Goal: Use online tool/utility: Use online tool/utility

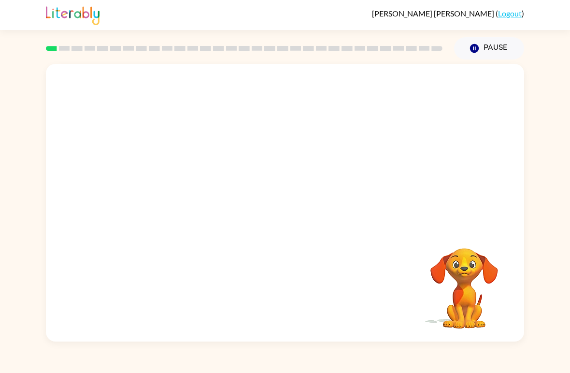
click at [262, 158] on video "Your browser must support playing .mp4 files to use Literably. Please try using…" at bounding box center [285, 146] width 478 height 164
click at [310, 182] on video "Your browser must support playing .mp4 files to use Literably. Please try using…" at bounding box center [285, 146] width 478 height 164
click at [466, 287] on video "Your browser must support playing .mp4 files to use Literably. Please try using…" at bounding box center [464, 281] width 97 height 97
click at [285, 223] on button "button" at bounding box center [285, 207] width 62 height 35
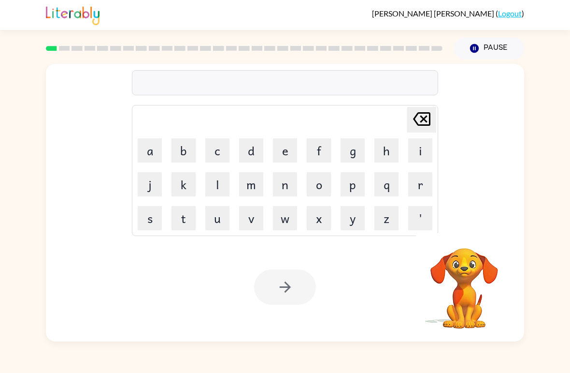
click at [154, 219] on button "s" at bounding box center [150, 218] width 24 height 24
click at [380, 157] on button "h" at bounding box center [387, 150] width 24 height 24
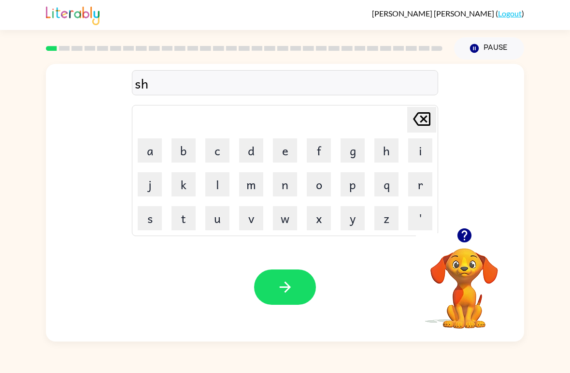
click at [224, 223] on button "u" at bounding box center [217, 218] width 24 height 24
click at [157, 220] on button "s" at bounding box center [150, 218] width 24 height 24
click at [386, 156] on button "h" at bounding box center [387, 150] width 24 height 24
click at [289, 281] on icon "button" at bounding box center [285, 286] width 17 height 17
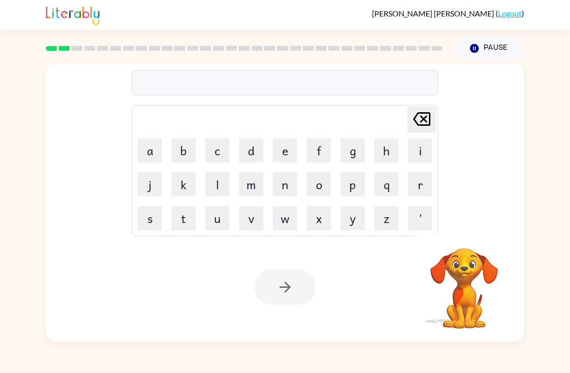
click at [150, 154] on button "a" at bounding box center [150, 150] width 24 height 24
click at [357, 192] on button "p" at bounding box center [353, 184] width 24 height 24
click at [355, 192] on button "p" at bounding box center [353, 184] width 24 height 24
click at [282, 148] on button "e" at bounding box center [285, 150] width 24 height 24
click at [153, 152] on button "a" at bounding box center [150, 150] width 24 height 24
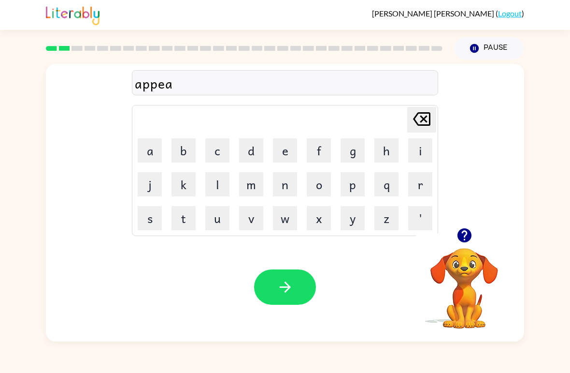
click at [421, 189] on button "r" at bounding box center [420, 184] width 24 height 24
click at [156, 153] on button "a" at bounding box center [150, 150] width 24 height 24
click at [291, 190] on button "n" at bounding box center [285, 184] width 24 height 24
click at [227, 151] on button "c" at bounding box center [217, 150] width 24 height 24
click at [288, 155] on button "e" at bounding box center [285, 150] width 24 height 24
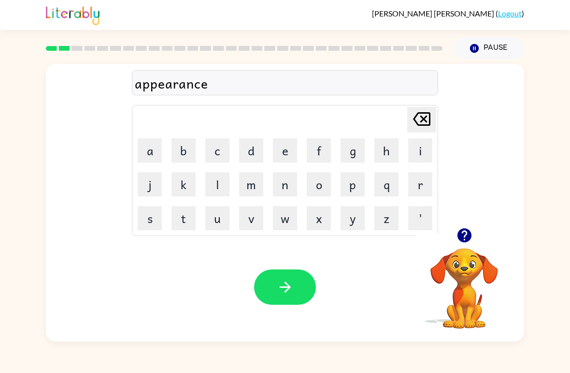
click at [148, 217] on button "s" at bounding box center [150, 218] width 24 height 24
click at [285, 285] on icon "button" at bounding box center [285, 286] width 17 height 17
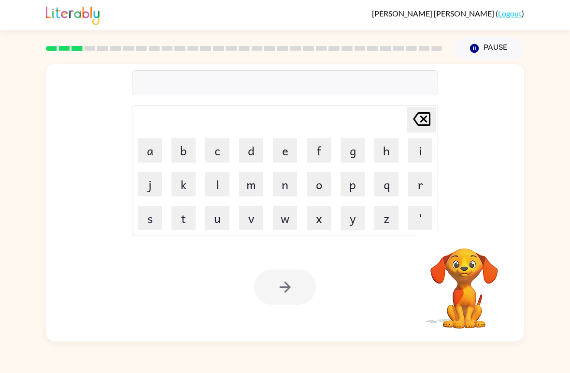
click at [417, 185] on button "r" at bounding box center [420, 184] width 24 height 24
click at [280, 155] on button "e" at bounding box center [285, 150] width 24 height 24
click at [150, 149] on button "a" at bounding box center [150, 150] width 24 height 24
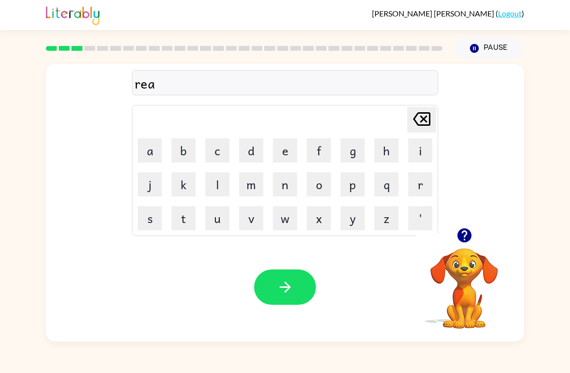
click at [221, 187] on button "l" at bounding box center [217, 184] width 24 height 24
click at [414, 156] on button "i" at bounding box center [420, 150] width 24 height 24
click at [191, 221] on button "t" at bounding box center [184, 218] width 24 height 24
click at [356, 221] on button "y" at bounding box center [353, 218] width 24 height 24
click at [285, 289] on icon "button" at bounding box center [285, 286] width 17 height 17
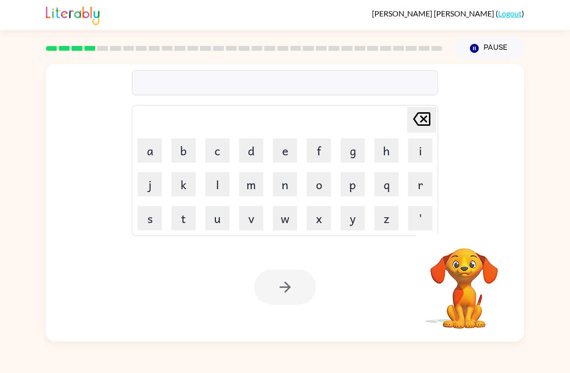
click at [288, 151] on button "e" at bounding box center [285, 150] width 24 height 24
click at [216, 187] on button "l" at bounding box center [217, 184] width 24 height 24
click at [417, 150] on button "i" at bounding box center [420, 150] width 24 height 24
click at [258, 185] on button "m" at bounding box center [251, 184] width 24 height 24
click at [417, 147] on button "i" at bounding box center [420, 150] width 24 height 24
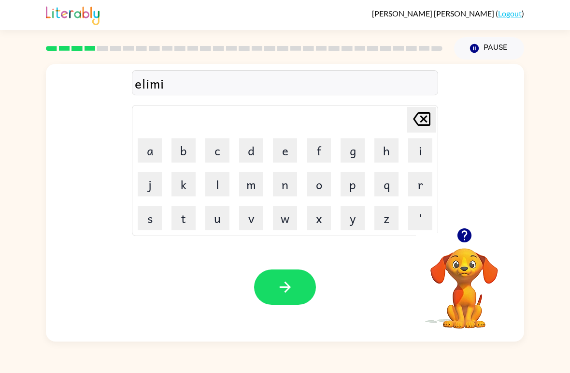
click at [290, 189] on button "n" at bounding box center [285, 184] width 24 height 24
click at [152, 156] on button "a" at bounding box center [150, 150] width 24 height 24
click at [185, 224] on button "t" at bounding box center [184, 218] width 24 height 24
click at [293, 158] on button "e" at bounding box center [285, 150] width 24 height 24
click at [284, 277] on button "button" at bounding box center [285, 286] width 62 height 35
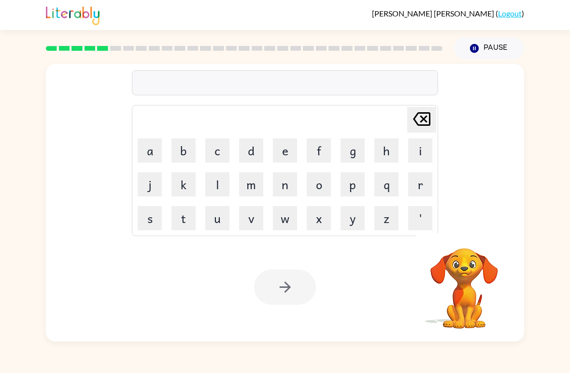
click at [247, 156] on button "d" at bounding box center [251, 150] width 24 height 24
click at [222, 218] on button "u" at bounding box center [217, 218] width 24 height 24
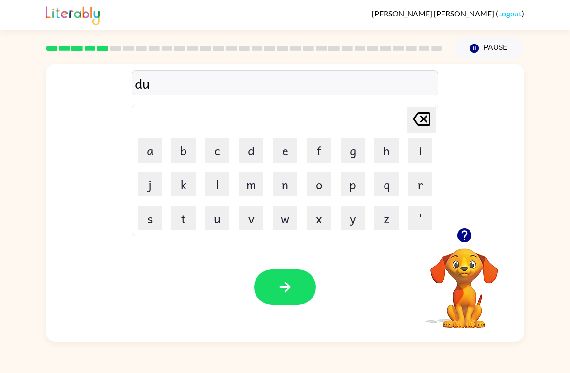
click at [360, 187] on button "p" at bounding box center [353, 184] width 24 height 24
click at [216, 188] on button "l" at bounding box center [217, 184] width 24 height 24
click at [415, 152] on button "i" at bounding box center [420, 150] width 24 height 24
click at [221, 152] on button "c" at bounding box center [217, 150] width 24 height 24
click at [156, 157] on button "a" at bounding box center [150, 150] width 24 height 24
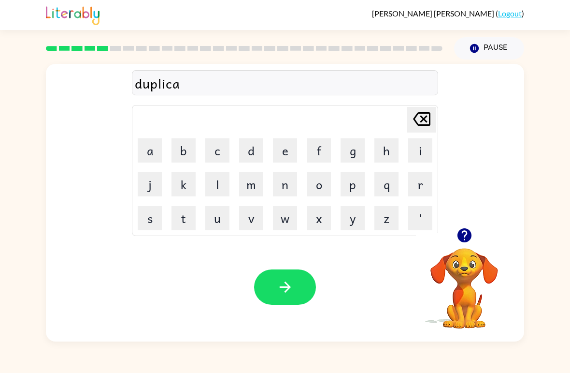
click at [190, 219] on button "t" at bounding box center [184, 218] width 24 height 24
click at [277, 147] on button "e" at bounding box center [285, 150] width 24 height 24
click at [278, 270] on button "button" at bounding box center [285, 286] width 62 height 35
click at [278, 269] on div "Your browser must support playing .mp4 files to use Literably. Please try using…" at bounding box center [285, 286] width 478 height 109
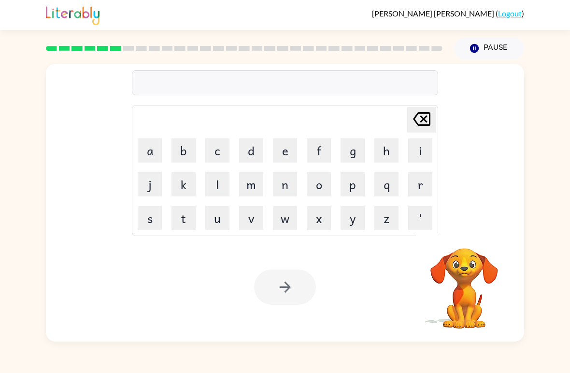
click at [256, 222] on button "v" at bounding box center [251, 218] width 24 height 24
click at [156, 151] on button "a" at bounding box center [150, 150] width 24 height 24
click at [229, 147] on button "c" at bounding box center [217, 150] width 24 height 24
click at [151, 159] on button "a" at bounding box center [150, 150] width 24 height 24
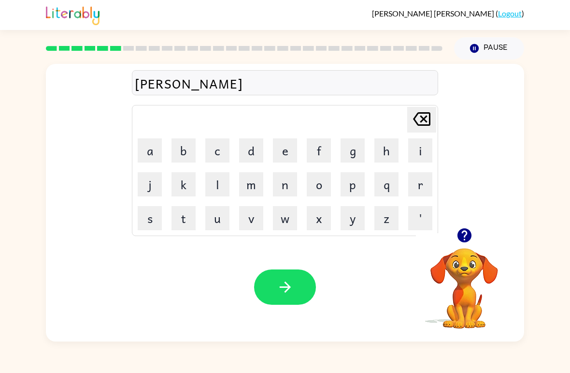
click at [194, 219] on button "t" at bounding box center [184, 218] width 24 height 24
click at [418, 155] on button "i" at bounding box center [420, 150] width 24 height 24
click at [322, 186] on button "o" at bounding box center [319, 184] width 24 height 24
click at [285, 186] on button "n" at bounding box center [285, 184] width 24 height 24
click at [288, 284] on icon "button" at bounding box center [285, 286] width 17 height 17
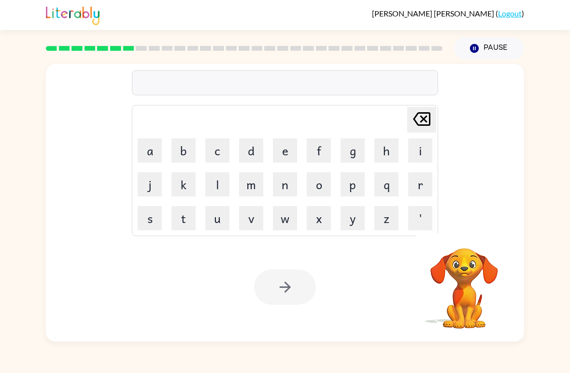
click at [349, 194] on button "p" at bounding box center [353, 184] width 24 height 24
click at [225, 223] on button "u" at bounding box center [217, 218] width 24 height 24
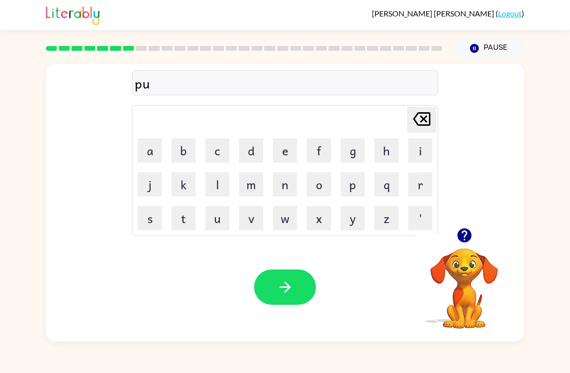
click at [257, 157] on button "d" at bounding box center [251, 150] width 24 height 24
click at [256, 157] on button "d" at bounding box center [251, 150] width 24 height 24
click at [223, 189] on button "l" at bounding box center [217, 184] width 24 height 24
click at [287, 150] on button "e" at bounding box center [285, 150] width 24 height 24
click at [284, 293] on icon "button" at bounding box center [285, 286] width 17 height 17
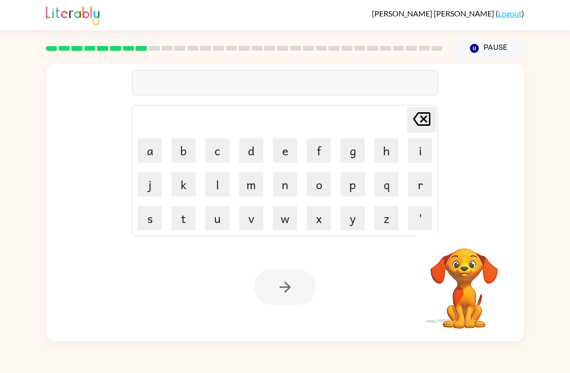
click at [351, 190] on button "p" at bounding box center [353, 184] width 24 height 24
click at [154, 160] on button "a" at bounding box center [150, 150] width 24 height 24
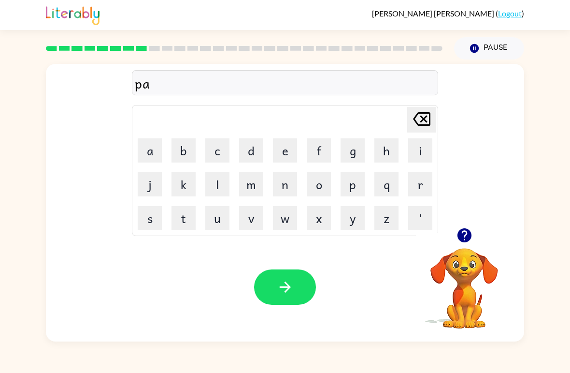
click at [419, 190] on button "r" at bounding box center [420, 184] width 24 height 24
click at [189, 218] on button "t" at bounding box center [184, 218] width 24 height 24
click at [410, 152] on button "i" at bounding box center [420, 150] width 24 height 24
click at [224, 159] on button "c" at bounding box center [217, 150] width 24 height 24
click at [222, 188] on button "l" at bounding box center [217, 184] width 24 height 24
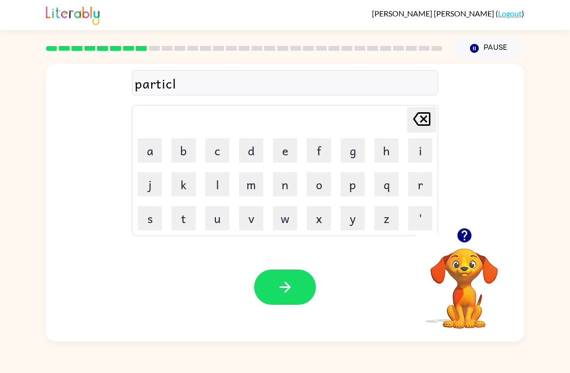
click at [282, 158] on button "e" at bounding box center [285, 150] width 24 height 24
click at [288, 284] on icon "button" at bounding box center [284, 286] width 11 height 11
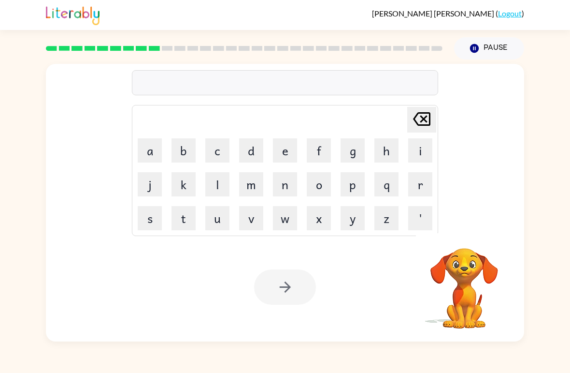
click at [408, 191] on button "r" at bounding box center [420, 184] width 24 height 24
click at [274, 155] on button "e" at bounding box center [285, 150] width 24 height 24
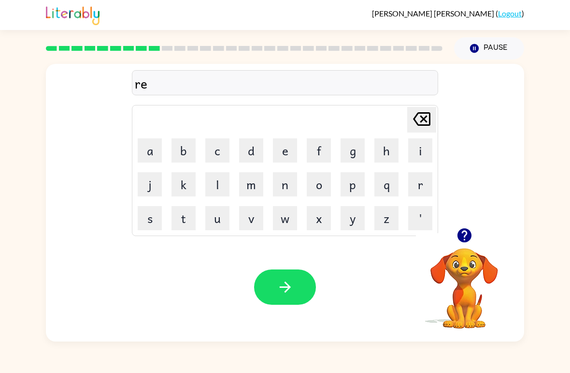
click at [223, 157] on button "c" at bounding box center [217, 150] width 24 height 24
click at [156, 151] on button "a" at bounding box center [150, 150] width 24 height 24
click at [357, 191] on button "p" at bounding box center [353, 184] width 24 height 24
click at [194, 218] on button "t" at bounding box center [184, 218] width 24 height 24
click at [227, 219] on button "u" at bounding box center [217, 218] width 24 height 24
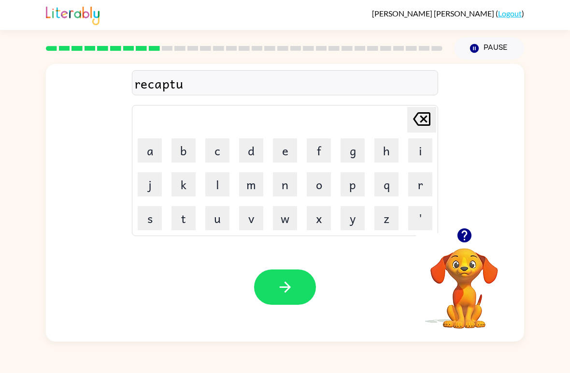
click at [406, 191] on td "r" at bounding box center [420, 184] width 33 height 33
click at [417, 188] on button "r" at bounding box center [420, 184] width 24 height 24
click at [290, 151] on button "e" at bounding box center [285, 150] width 24 height 24
click at [282, 282] on icon "button" at bounding box center [285, 286] width 17 height 17
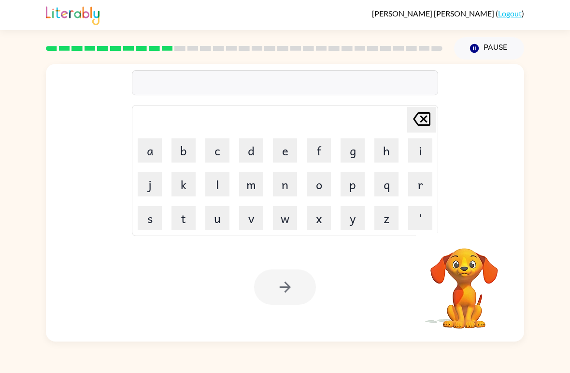
click at [360, 190] on button "p" at bounding box center [353, 184] width 24 height 24
click at [422, 184] on button "r" at bounding box center [420, 184] width 24 height 24
click at [285, 151] on button "e" at bounding box center [285, 150] width 24 height 24
click at [158, 215] on button "s" at bounding box center [150, 218] width 24 height 24
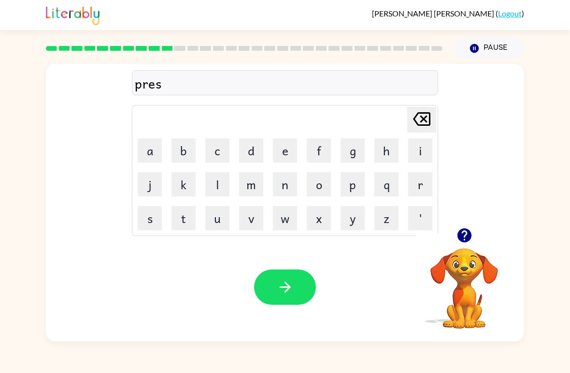
click at [225, 148] on button "c" at bounding box center [217, 150] width 24 height 24
click at [385, 153] on button "h" at bounding box center [387, 150] width 24 height 24
click at [323, 183] on button "o" at bounding box center [319, 184] width 24 height 24
click at [322, 187] on button "o" at bounding box center [319, 184] width 24 height 24
click at [226, 190] on button "l" at bounding box center [217, 184] width 24 height 24
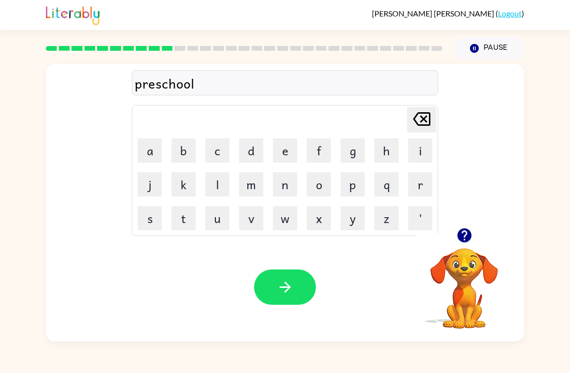
click at [295, 277] on button "button" at bounding box center [285, 286] width 62 height 35
click at [295, 276] on div at bounding box center [285, 286] width 62 height 35
click at [468, 303] on video "Your browser must support playing .mp4 files to use Literably. Please try using…" at bounding box center [464, 281] width 97 height 97
click at [465, 232] on icon "button" at bounding box center [464, 235] width 14 height 14
click at [222, 145] on button "c" at bounding box center [217, 150] width 24 height 24
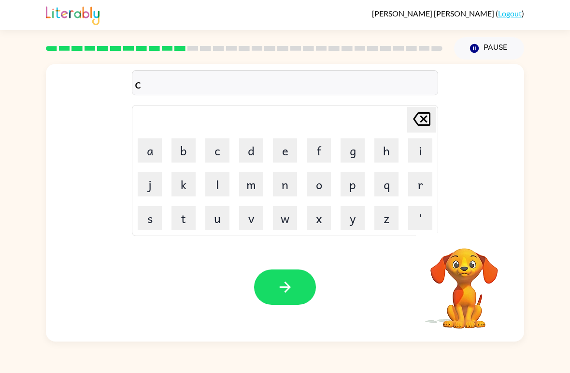
click at [409, 189] on button "r" at bounding box center [420, 184] width 24 height 24
click at [153, 154] on button "a" at bounding box center [150, 150] width 24 height 24
click at [248, 222] on button "v" at bounding box center [251, 218] width 24 height 24
click at [283, 153] on button "e" at bounding box center [285, 150] width 24 height 24
click at [280, 288] on icon "button" at bounding box center [284, 286] width 11 height 11
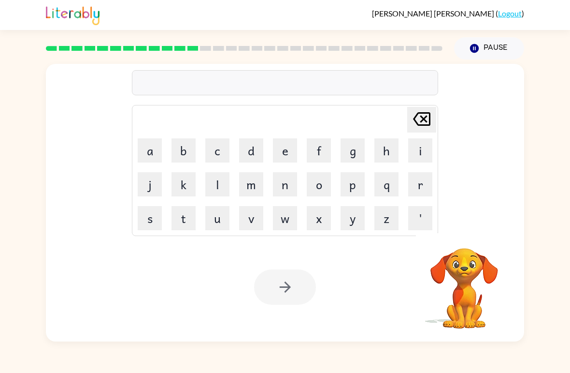
click at [253, 158] on button "d" at bounding box center [251, 150] width 24 height 24
click at [423, 149] on button "i" at bounding box center [420, 150] width 24 height 24
click at [216, 160] on button "c" at bounding box center [217, 150] width 24 height 24
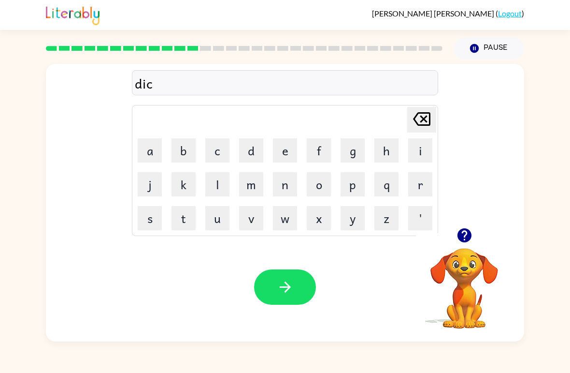
click at [188, 221] on button "t" at bounding box center [184, 218] width 24 height 24
click at [154, 147] on button "a" at bounding box center [150, 150] width 24 height 24
click at [193, 221] on button "t" at bounding box center [184, 218] width 24 height 24
click at [286, 159] on button "e" at bounding box center [285, 150] width 24 height 24
click at [284, 295] on icon "button" at bounding box center [285, 286] width 17 height 17
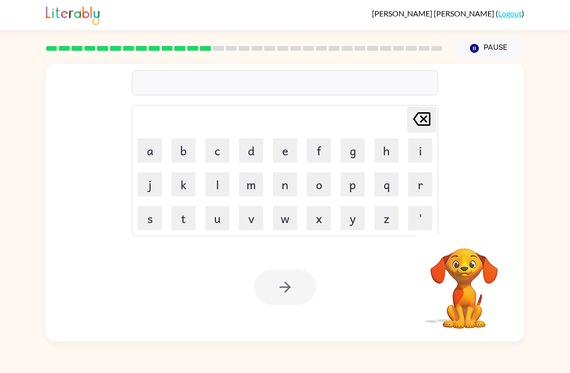
click at [351, 190] on button "p" at bounding box center [353, 184] width 24 height 24
click at [157, 155] on button "a" at bounding box center [150, 150] width 24 height 24
click at [352, 220] on button "y" at bounding box center [353, 218] width 24 height 24
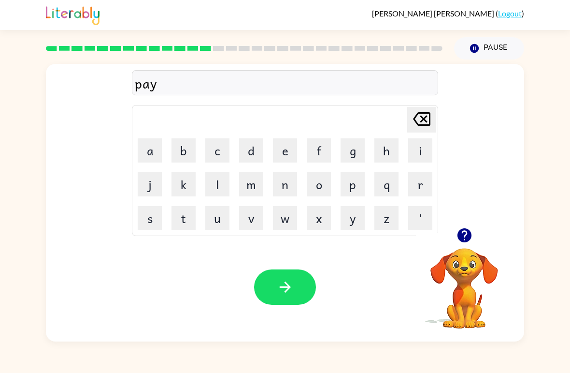
click at [261, 193] on button "m" at bounding box center [251, 184] width 24 height 24
click at [286, 158] on button "e" at bounding box center [285, 150] width 24 height 24
click at [288, 187] on button "n" at bounding box center [285, 184] width 24 height 24
click at [183, 219] on button "t" at bounding box center [184, 218] width 24 height 24
click at [288, 288] on icon "button" at bounding box center [285, 286] width 17 height 17
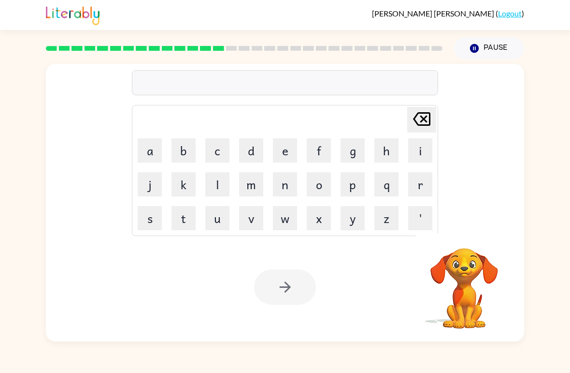
click at [256, 195] on button "m" at bounding box center [251, 184] width 24 height 24
click at [152, 149] on button "a" at bounding box center [150, 150] width 24 height 24
click at [158, 180] on button "j" at bounding box center [150, 184] width 24 height 24
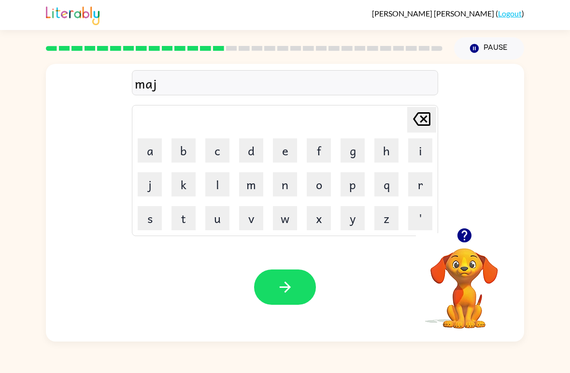
click at [319, 188] on button "o" at bounding box center [319, 184] width 24 height 24
click at [410, 186] on button "r" at bounding box center [420, 184] width 24 height 24
click at [288, 285] on icon "button" at bounding box center [284, 286] width 11 height 11
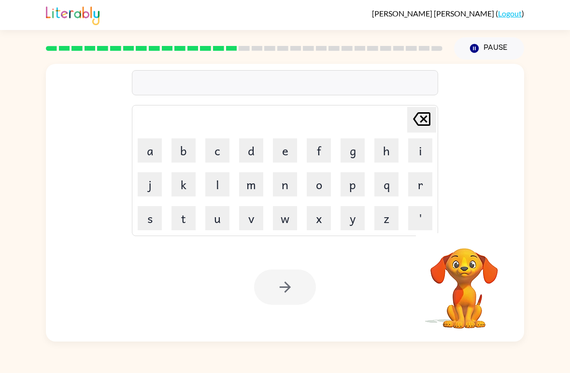
click at [159, 218] on button "s" at bounding box center [150, 218] width 24 height 24
click at [387, 189] on button "q" at bounding box center [387, 184] width 24 height 24
click at [424, 121] on icon "[PERSON_NAME] last character input" at bounding box center [421, 118] width 23 height 23
click at [352, 190] on button "p" at bounding box center [353, 184] width 24 height 24
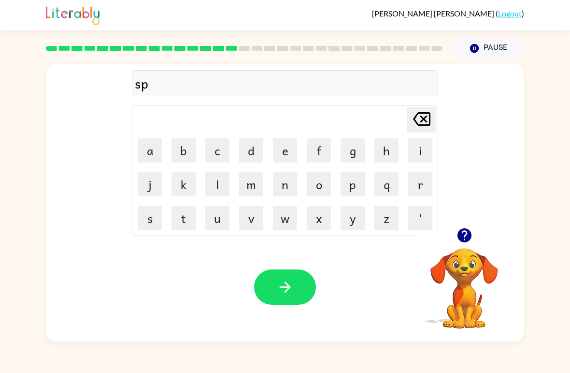
click at [155, 160] on button "a" at bounding box center [150, 150] width 24 height 24
click at [409, 189] on button "r" at bounding box center [420, 184] width 24 height 24
click at [192, 194] on button "k" at bounding box center [184, 184] width 24 height 24
click at [271, 282] on button "button" at bounding box center [285, 286] width 62 height 35
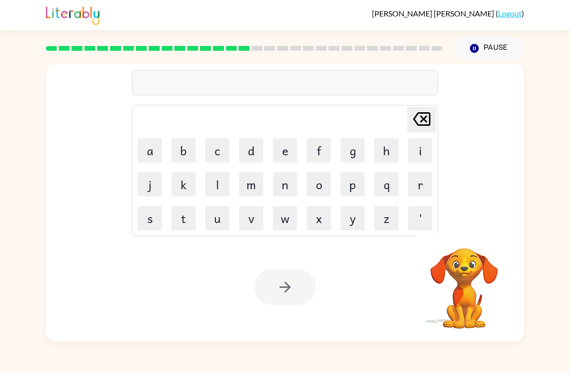
click at [353, 192] on button "p" at bounding box center [353, 184] width 24 height 24
click at [160, 152] on button "a" at bounding box center [150, 150] width 24 height 24
click at [224, 184] on button "l" at bounding box center [217, 184] width 24 height 24
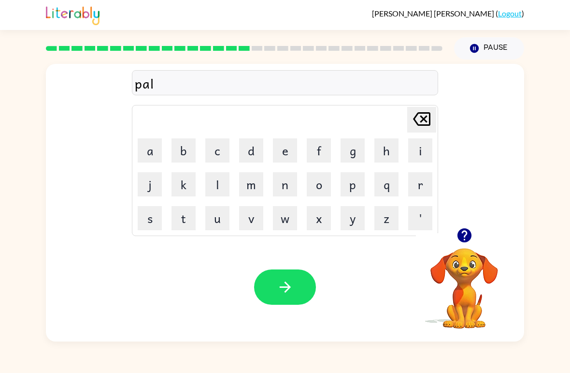
click at [470, 241] on icon "button" at bounding box center [464, 235] width 17 height 17
click at [298, 295] on button "button" at bounding box center [285, 286] width 62 height 35
click at [153, 217] on button "s" at bounding box center [150, 218] width 24 height 24
click at [355, 189] on button "p" at bounding box center [353, 184] width 24 height 24
click at [416, 150] on button "i" at bounding box center [420, 150] width 24 height 24
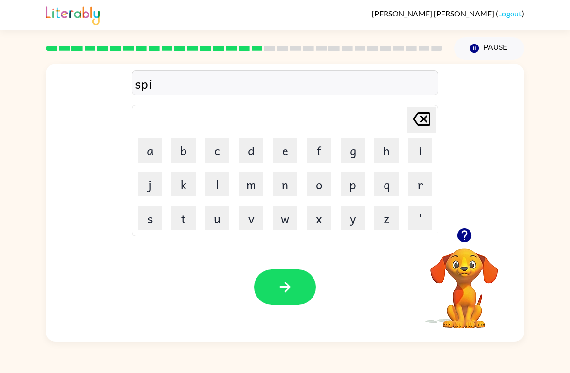
click at [280, 195] on button "n" at bounding box center [285, 184] width 24 height 24
click at [281, 196] on td "n" at bounding box center [285, 184] width 33 height 33
click at [424, 149] on button "i" at bounding box center [420, 150] width 24 height 24
click at [290, 191] on button "n" at bounding box center [285, 184] width 24 height 24
click at [348, 159] on button "g" at bounding box center [353, 150] width 24 height 24
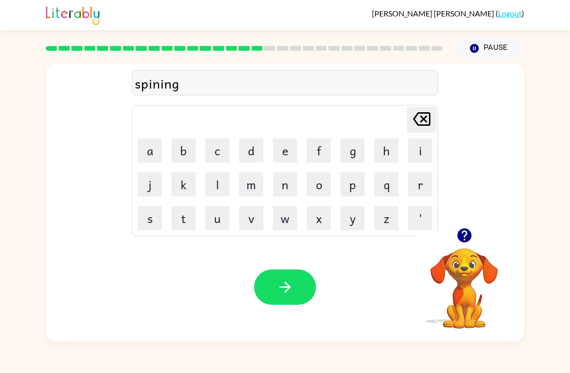
click at [281, 282] on icon "button" at bounding box center [285, 286] width 17 height 17
click at [348, 158] on button "g" at bounding box center [353, 150] width 24 height 24
click at [411, 187] on button "r" at bounding box center [420, 184] width 24 height 24
click at [220, 222] on button "u" at bounding box center [217, 218] width 24 height 24
click at [256, 185] on button "m" at bounding box center [251, 184] width 24 height 24
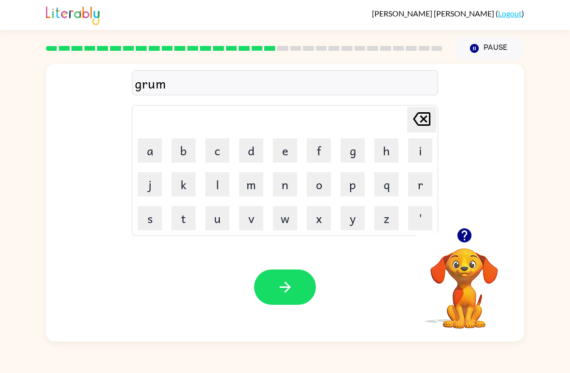
click at [354, 189] on button "p" at bounding box center [353, 184] width 24 height 24
click at [416, 151] on button "i" at bounding box center [420, 150] width 24 height 24
click at [274, 153] on button "e" at bounding box center [285, 150] width 24 height 24
click at [153, 221] on button "s" at bounding box center [150, 218] width 24 height 24
click at [184, 223] on button "t" at bounding box center [184, 218] width 24 height 24
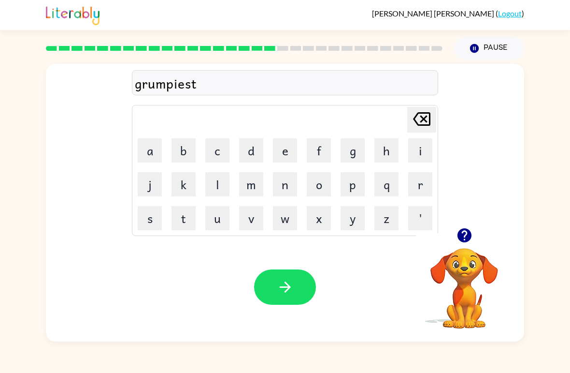
click at [290, 284] on icon "button" at bounding box center [285, 286] width 17 height 17
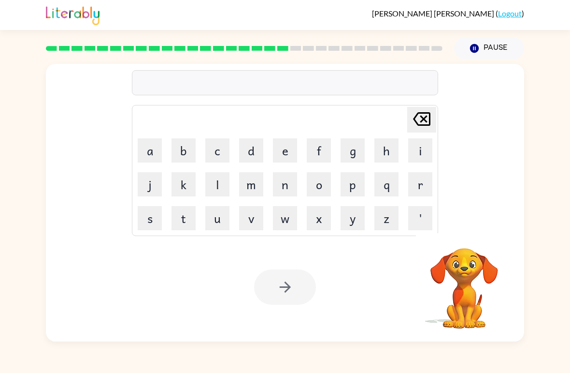
click at [421, 146] on button "i" at bounding box center [420, 150] width 24 height 24
click at [280, 193] on button "n" at bounding box center [285, 184] width 24 height 24
click at [217, 154] on button "c" at bounding box center [217, 150] width 24 height 24
click at [410, 185] on button "r" at bounding box center [420, 184] width 24 height 24
click at [284, 155] on button "e" at bounding box center [285, 150] width 24 height 24
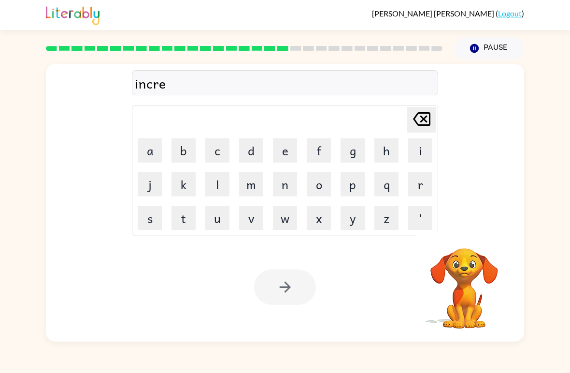
click at [184, 161] on button "b" at bounding box center [184, 150] width 24 height 24
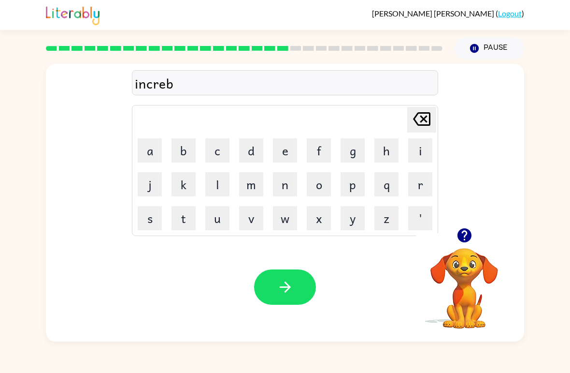
click at [420, 121] on icon "[PERSON_NAME] last character input" at bounding box center [421, 118] width 23 height 23
click at [254, 157] on button "d" at bounding box center [251, 150] width 24 height 24
click at [409, 150] on button "i" at bounding box center [420, 150] width 24 height 24
click at [192, 157] on button "b" at bounding box center [184, 150] width 24 height 24
click at [236, 188] on td "m" at bounding box center [251, 184] width 33 height 33
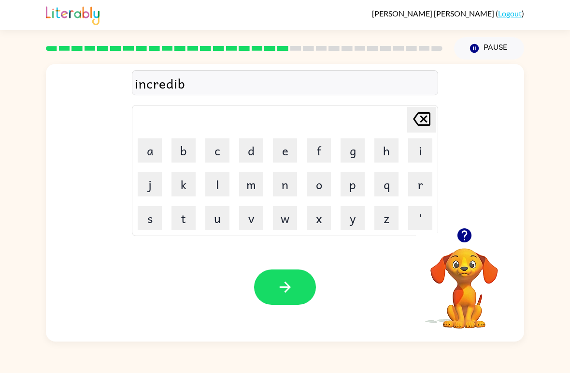
click at [227, 185] on button "l" at bounding box center [217, 184] width 24 height 24
click at [283, 160] on button "e" at bounding box center [285, 150] width 24 height 24
click at [292, 286] on icon "button" at bounding box center [285, 286] width 17 height 17
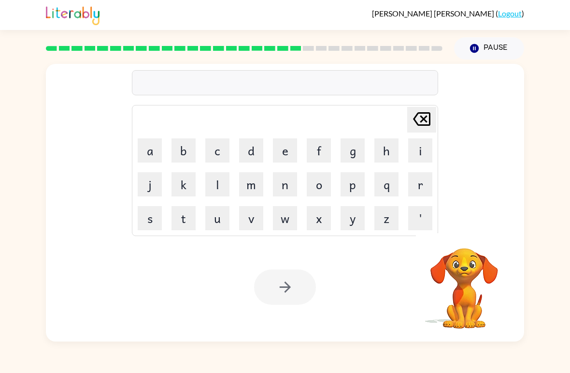
click at [224, 189] on button "l" at bounding box center [217, 184] width 24 height 24
click at [413, 154] on button "i" at bounding box center [420, 150] width 24 height 24
click at [157, 217] on button "s" at bounding box center [150, 218] width 24 height 24
click at [187, 217] on button "t" at bounding box center [184, 218] width 24 height 24
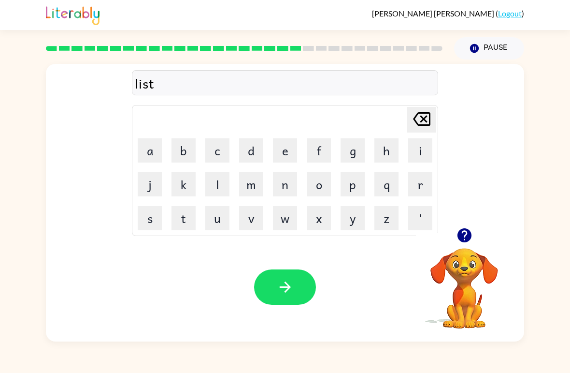
click at [290, 153] on button "e" at bounding box center [285, 150] width 24 height 24
click at [283, 188] on button "n" at bounding box center [285, 184] width 24 height 24
click at [285, 280] on icon "button" at bounding box center [285, 286] width 17 height 17
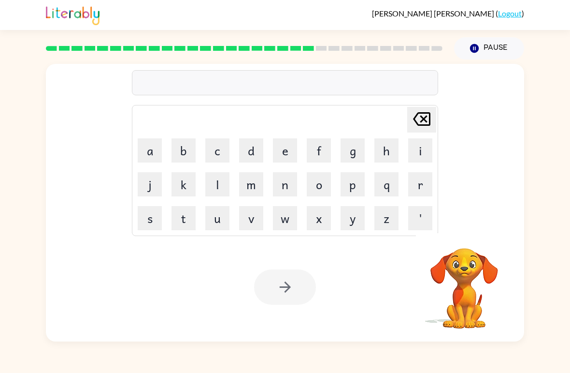
click at [290, 195] on button "n" at bounding box center [285, 184] width 24 height 24
click at [326, 186] on button "o" at bounding box center [319, 184] width 24 height 24
click at [255, 188] on button "m" at bounding box center [251, 184] width 24 height 24
click at [414, 153] on button "i" at bounding box center [420, 150] width 24 height 24
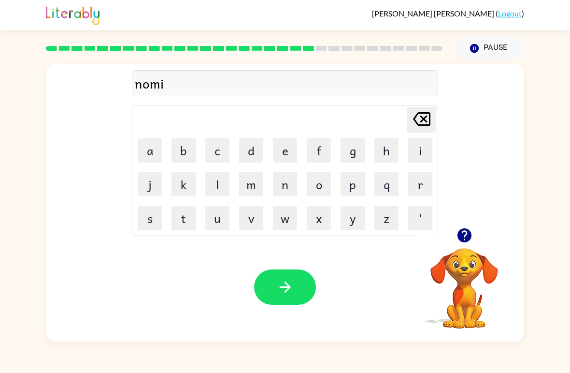
click at [275, 189] on button "n" at bounding box center [285, 184] width 24 height 24
click at [152, 160] on button "a" at bounding box center [150, 150] width 24 height 24
click at [180, 217] on button "t" at bounding box center [184, 218] width 24 height 24
click at [290, 154] on button "e" at bounding box center [285, 150] width 24 height 24
click at [292, 281] on icon "button" at bounding box center [285, 286] width 17 height 17
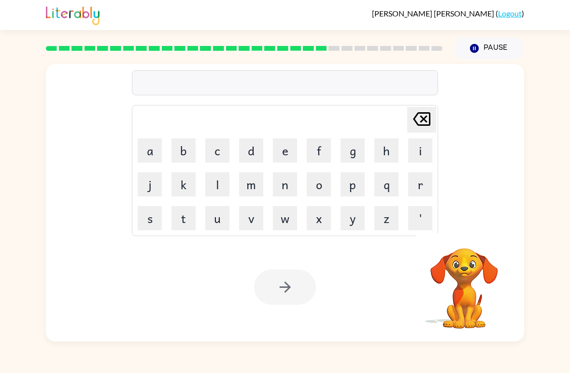
click at [159, 220] on button "s" at bounding box center [150, 218] width 24 height 24
click at [218, 223] on button "u" at bounding box center [217, 218] width 24 height 24
click at [156, 218] on button "s" at bounding box center [150, 218] width 24 height 24
click at [187, 224] on button "t" at bounding box center [184, 218] width 24 height 24
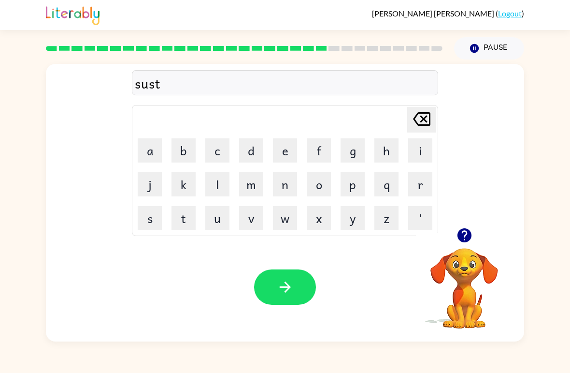
click at [159, 156] on button "a" at bounding box center [150, 150] width 24 height 24
click at [421, 153] on button "i" at bounding box center [420, 150] width 24 height 24
click at [290, 188] on button "n" at bounding box center [285, 184] width 24 height 24
click at [283, 276] on button "button" at bounding box center [285, 286] width 62 height 35
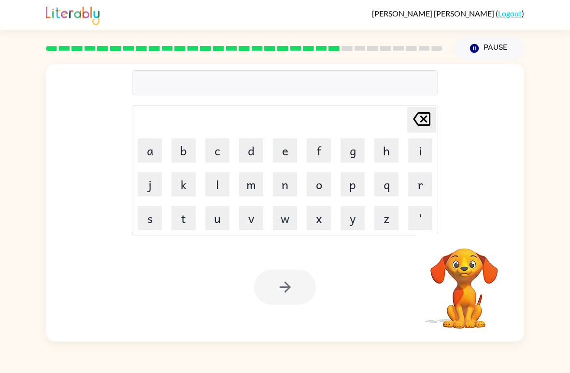
click at [287, 216] on button "w" at bounding box center [285, 218] width 24 height 24
click at [325, 189] on button "o" at bounding box center [319, 184] width 24 height 24
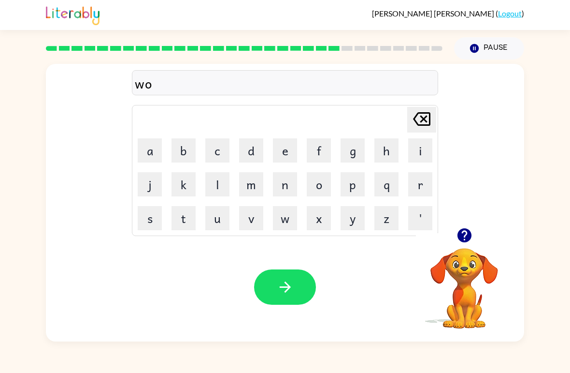
click at [415, 189] on button "r" at bounding box center [420, 184] width 24 height 24
click at [186, 161] on button "b" at bounding box center [184, 150] width 24 height 24
click at [414, 123] on icon "[PERSON_NAME] last character input" at bounding box center [421, 118] width 23 height 23
click at [252, 157] on button "d" at bounding box center [251, 150] width 24 height 24
click at [349, 220] on button "y" at bounding box center [353, 218] width 24 height 24
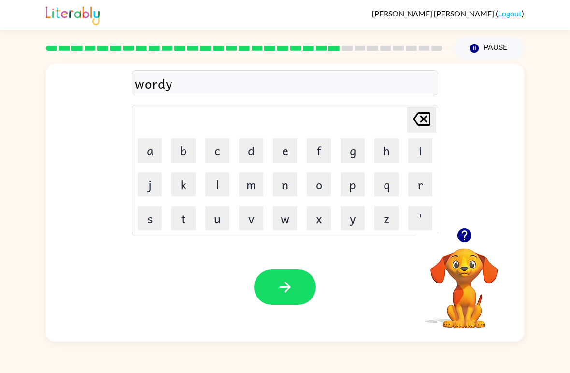
click at [250, 303] on div "Your browser must support playing .mp4 files to use Literably. Please try using…" at bounding box center [285, 286] width 478 height 109
click at [280, 283] on icon "button" at bounding box center [285, 286] width 17 height 17
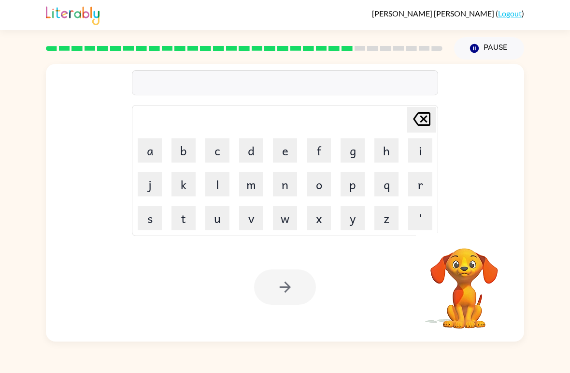
click at [412, 191] on button "r" at bounding box center [420, 184] width 24 height 24
click at [288, 149] on button "e" at bounding box center [285, 150] width 24 height 24
click at [222, 187] on button "l" at bounding box center [217, 184] width 24 height 24
click at [159, 153] on button "a" at bounding box center [150, 150] width 24 height 24
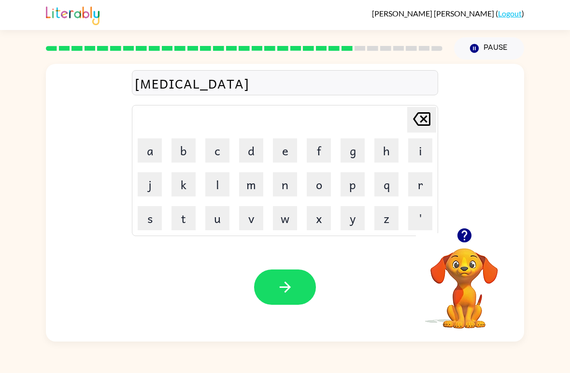
click at [176, 223] on button "t" at bounding box center [184, 218] width 24 height 24
click at [278, 154] on button "e" at bounding box center [285, 150] width 24 height 24
click at [253, 152] on button "d" at bounding box center [251, 150] width 24 height 24
click at [303, 286] on button "button" at bounding box center [285, 286] width 62 height 35
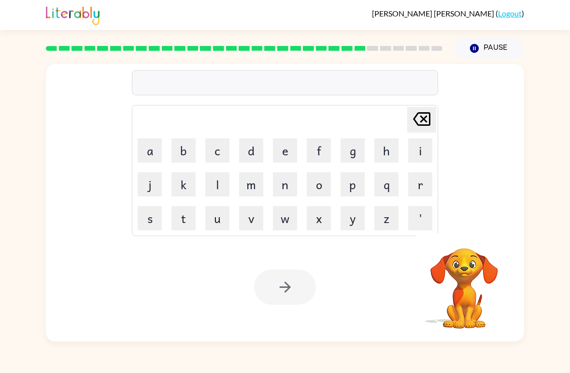
click at [193, 190] on button "k" at bounding box center [184, 184] width 24 height 24
click at [415, 156] on button "i" at bounding box center [420, 150] width 24 height 24
click at [195, 218] on button "t" at bounding box center [184, 218] width 24 height 24
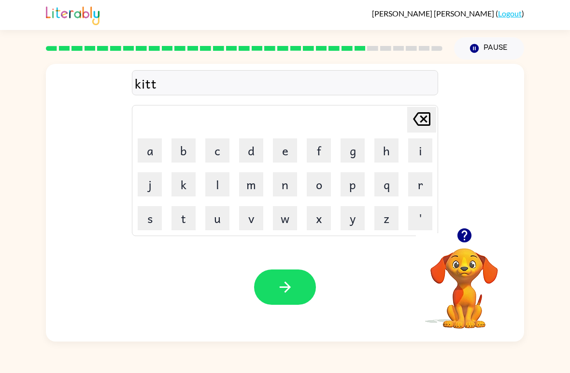
click at [288, 150] on button "e" at bounding box center [285, 150] width 24 height 24
click at [290, 183] on button "n" at bounding box center [285, 184] width 24 height 24
click at [283, 275] on button "button" at bounding box center [285, 286] width 62 height 35
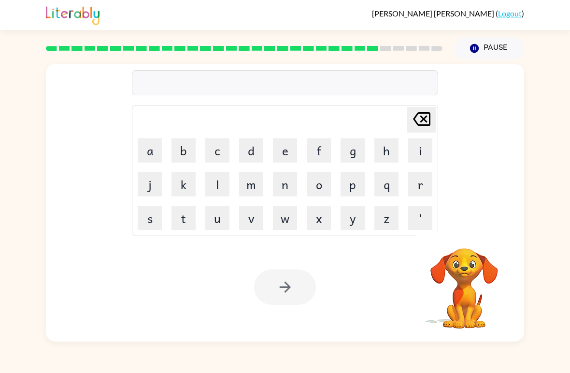
click at [256, 157] on button "d" at bounding box center [251, 150] width 24 height 24
click at [286, 158] on button "e" at bounding box center [285, 150] width 24 height 24
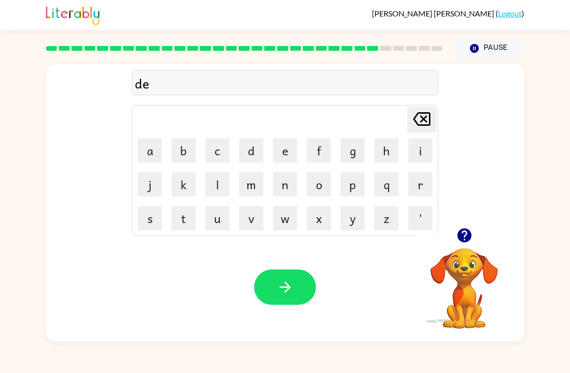
click at [155, 158] on button "a" at bounding box center [150, 150] width 24 height 24
click at [414, 189] on button "r" at bounding box center [420, 184] width 24 height 24
click at [417, 127] on icon "[PERSON_NAME] last character input" at bounding box center [421, 118] width 23 height 23
click at [421, 122] on icon at bounding box center [421, 119] width 17 height 14
click at [361, 189] on button "p" at bounding box center [353, 184] width 24 height 24
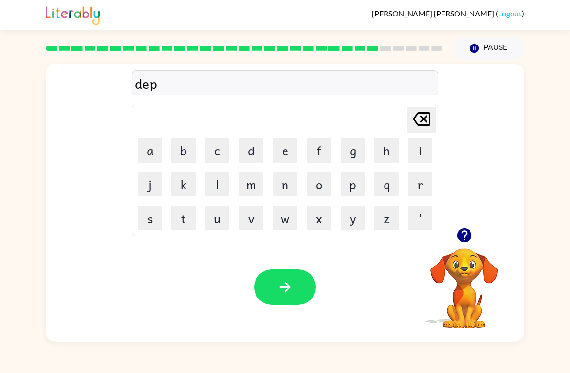
click at [152, 156] on button "a" at bounding box center [150, 150] width 24 height 24
click at [406, 185] on td "r" at bounding box center [420, 184] width 33 height 33
click at [189, 220] on button "t" at bounding box center [184, 218] width 24 height 24
click at [257, 187] on button "m" at bounding box center [251, 184] width 24 height 24
click at [289, 147] on button "e" at bounding box center [285, 150] width 24 height 24
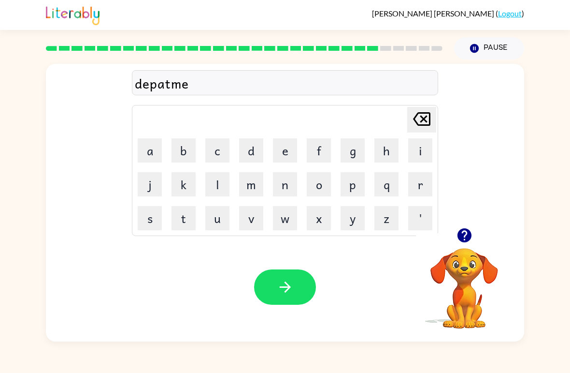
click at [290, 184] on button "n" at bounding box center [285, 184] width 24 height 24
click at [189, 218] on button "t" at bounding box center [184, 218] width 24 height 24
click at [288, 290] on icon "button" at bounding box center [284, 286] width 11 height 11
click at [312, 187] on button "o" at bounding box center [319, 184] width 24 height 24
click at [433, 128] on icon "[PERSON_NAME] last character input" at bounding box center [421, 118] width 23 height 23
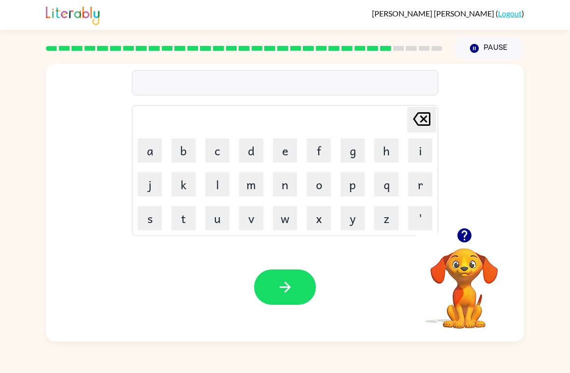
click at [465, 244] on icon "button" at bounding box center [464, 235] width 17 height 17
click at [153, 218] on button "s" at bounding box center [150, 218] width 24 height 24
click at [222, 185] on button "l" at bounding box center [217, 184] width 24 height 24
click at [418, 152] on button "i" at bounding box center [420, 150] width 24 height 24
click at [357, 153] on button "g" at bounding box center [353, 150] width 24 height 24
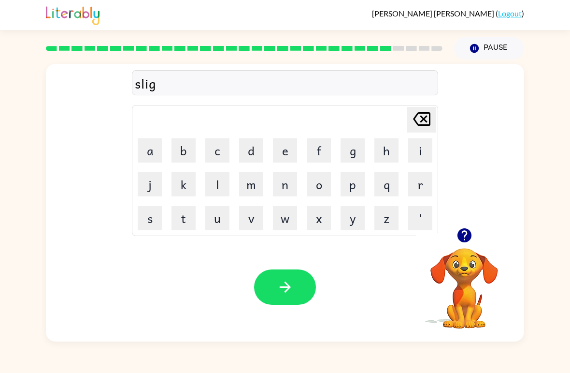
click at [383, 153] on button "h" at bounding box center [387, 150] width 24 height 24
click at [186, 223] on button "t" at bounding box center [184, 218] width 24 height 24
click at [280, 288] on icon "button" at bounding box center [284, 286] width 11 height 11
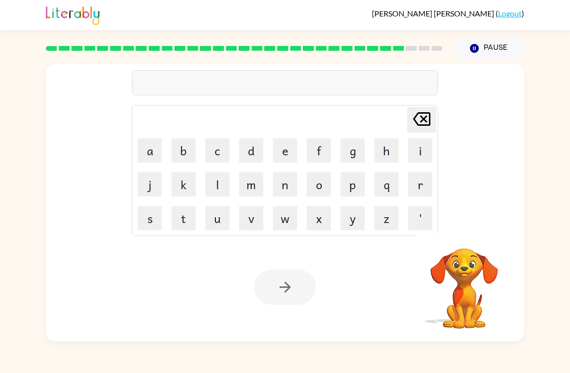
click at [217, 222] on button "u" at bounding box center [217, 218] width 24 height 24
click at [292, 188] on button "n" at bounding box center [285, 184] width 24 height 24
click at [418, 155] on button "i" at bounding box center [420, 150] width 24 height 24
click at [256, 215] on button "v" at bounding box center [251, 218] width 24 height 24
click at [275, 151] on button "e" at bounding box center [285, 150] width 24 height 24
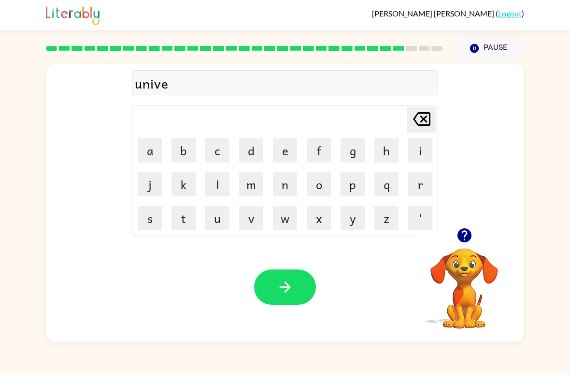
click at [423, 178] on button "r" at bounding box center [420, 184] width 24 height 24
click at [152, 141] on button "a" at bounding box center [150, 150] width 24 height 24
click at [422, 120] on icon at bounding box center [421, 119] width 17 height 14
click at [148, 222] on button "s" at bounding box center [150, 218] width 24 height 24
click at [153, 152] on button "a" at bounding box center [150, 150] width 24 height 24
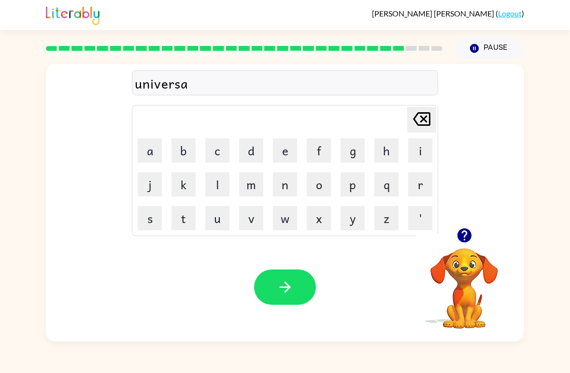
click at [417, 182] on button "r" at bounding box center [420, 184] width 24 height 24
click at [422, 124] on icon "[PERSON_NAME] last character input" at bounding box center [421, 118] width 23 height 23
click at [216, 186] on button "l" at bounding box center [217, 184] width 24 height 24
click at [288, 279] on icon "button" at bounding box center [285, 286] width 17 height 17
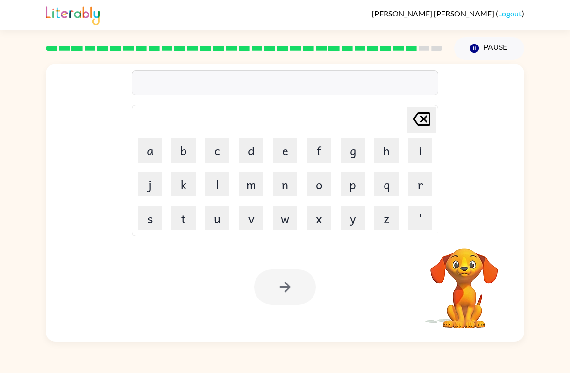
click at [153, 219] on button "s" at bounding box center [150, 218] width 24 height 24
click at [413, 148] on button "i" at bounding box center [420, 150] width 24 height 24
click at [221, 184] on button "l" at bounding box center [217, 184] width 24 height 24
click at [251, 225] on button "v" at bounding box center [251, 218] width 24 height 24
click at [287, 154] on button "e" at bounding box center [285, 150] width 24 height 24
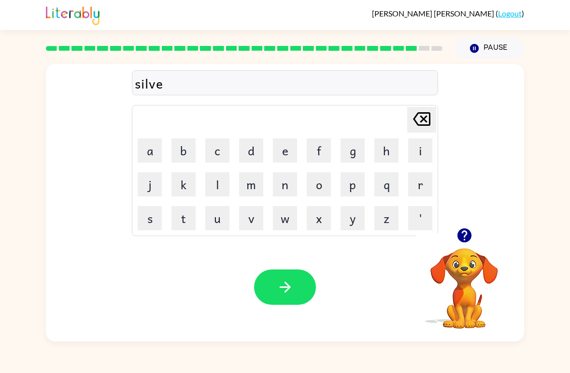
click at [413, 189] on button "r" at bounding box center [420, 184] width 24 height 24
click at [283, 222] on button "w" at bounding box center [285, 218] width 24 height 24
click at [284, 159] on button "e" at bounding box center [285, 150] width 24 height 24
click at [152, 159] on button "a" at bounding box center [150, 150] width 24 height 24
click at [418, 186] on button "r" at bounding box center [420, 184] width 24 height 24
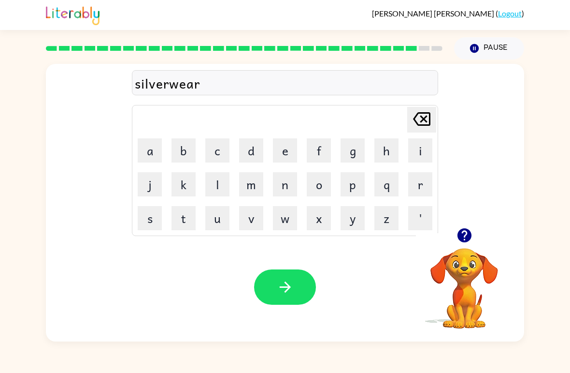
click at [287, 286] on icon "button" at bounding box center [285, 286] width 17 height 17
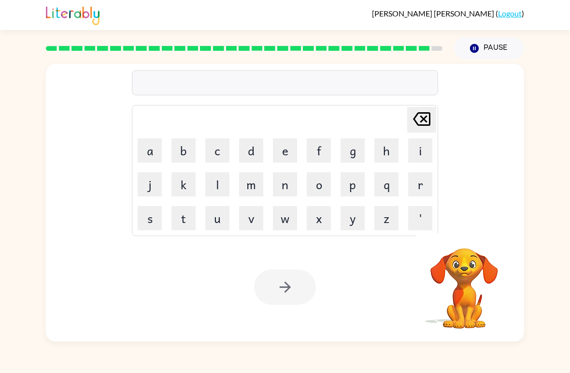
click at [290, 147] on button "e" at bounding box center [285, 150] width 24 height 24
click at [292, 184] on button "n" at bounding box center [285, 184] width 24 height 24
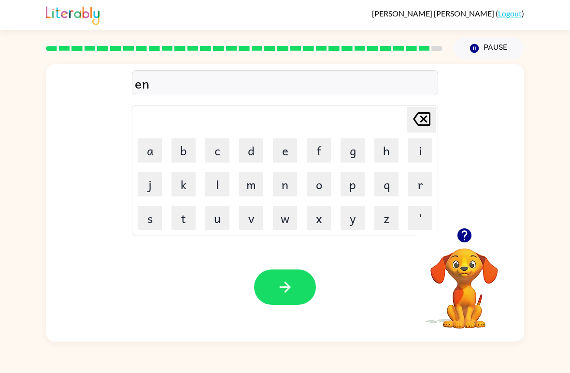
click at [322, 189] on button "o" at bounding box center [319, 184] width 24 height 24
click at [424, 119] on icon at bounding box center [421, 119] width 17 height 14
click at [228, 149] on button "c" at bounding box center [217, 150] width 24 height 24
click at [326, 188] on button "o" at bounding box center [319, 184] width 24 height 24
click at [227, 216] on button "u" at bounding box center [217, 218] width 24 height 24
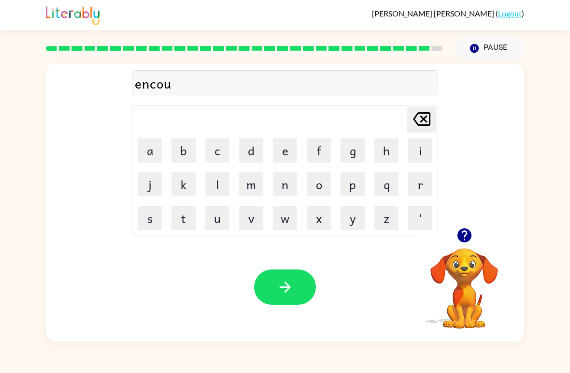
click at [279, 195] on button "n" at bounding box center [285, 184] width 24 height 24
click at [188, 226] on button "t" at bounding box center [184, 218] width 24 height 24
click at [286, 155] on button "e" at bounding box center [285, 150] width 24 height 24
click at [418, 190] on button "r" at bounding box center [420, 184] width 24 height 24
click at [302, 282] on button "button" at bounding box center [285, 286] width 62 height 35
